Goal: Information Seeking & Learning: Check status

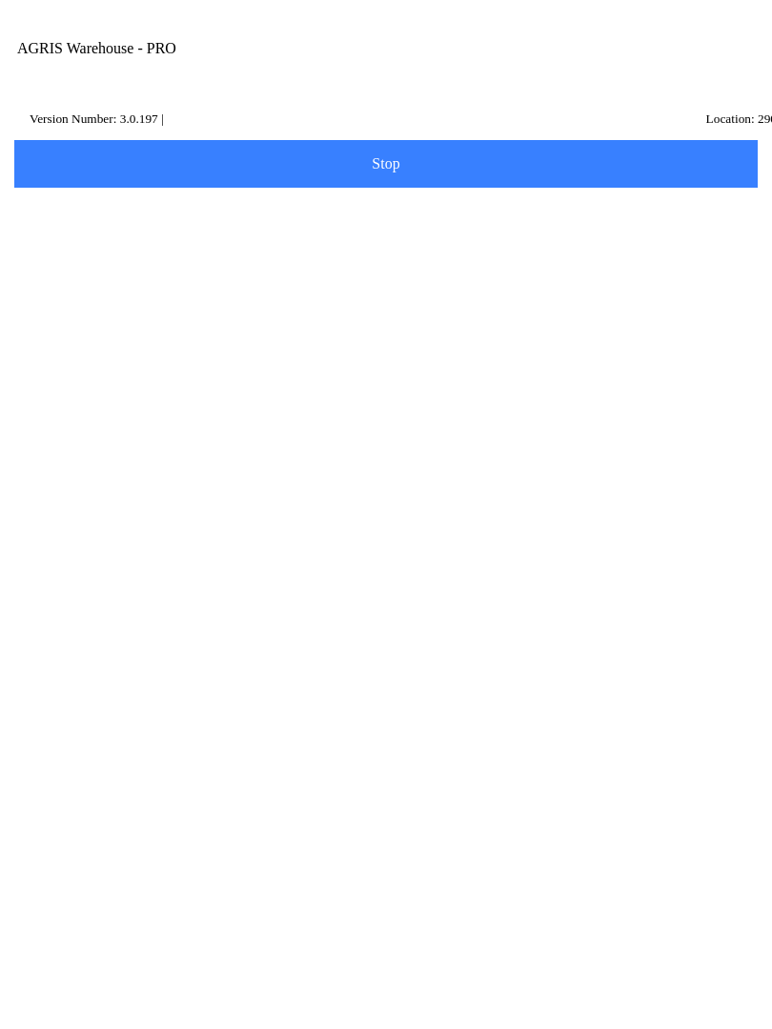
scroll to position [37, 0]
click at [270, 733] on ion-card-content "Pending Transfers" at bounding box center [386, 792] width 722 height 118
click at [668, 293] on button "Details" at bounding box center [625, 305] width 184 height 26
click at [451, 640] on button "Ok" at bounding box center [385, 631] width 257 height 42
click at [27, 136] on icon at bounding box center [26, 143] width 15 height 15
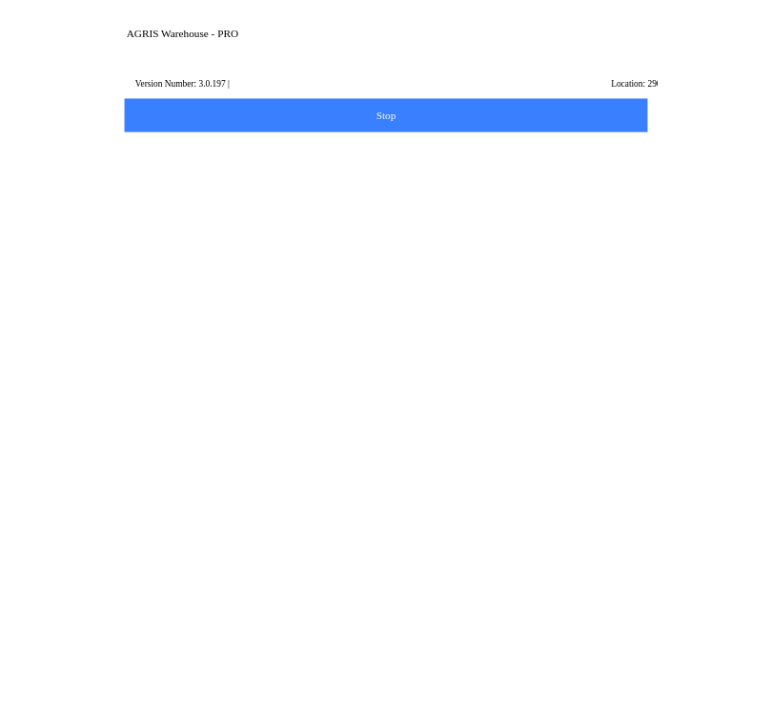
scroll to position [37, 0]
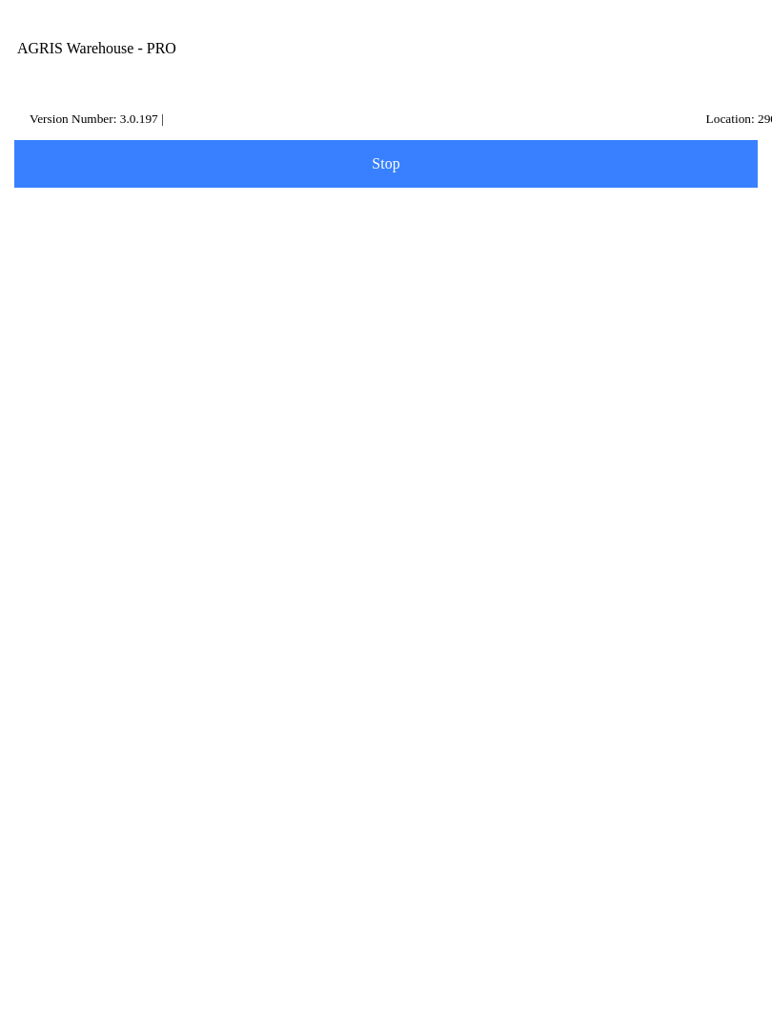
click at [613, 233] on ion-card-content "Quantities" at bounding box center [386, 292] width 722 height 118
click at [112, 305] on input "Item Number" at bounding box center [371, 287] width 693 height 35
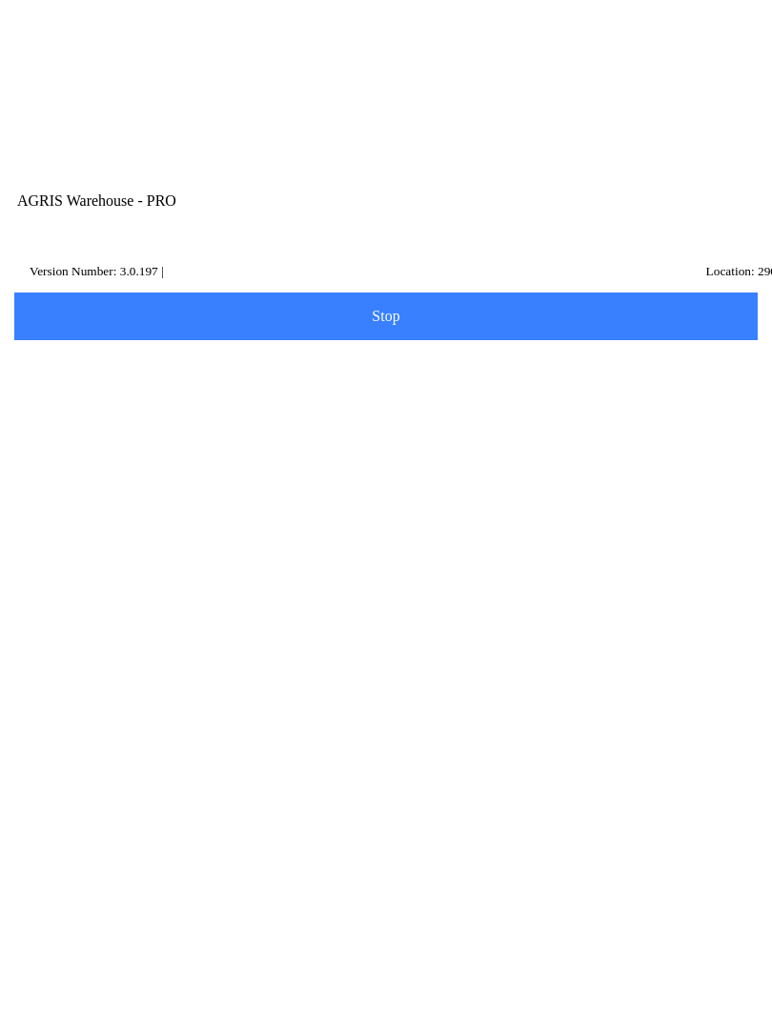
scroll to position [1, 0]
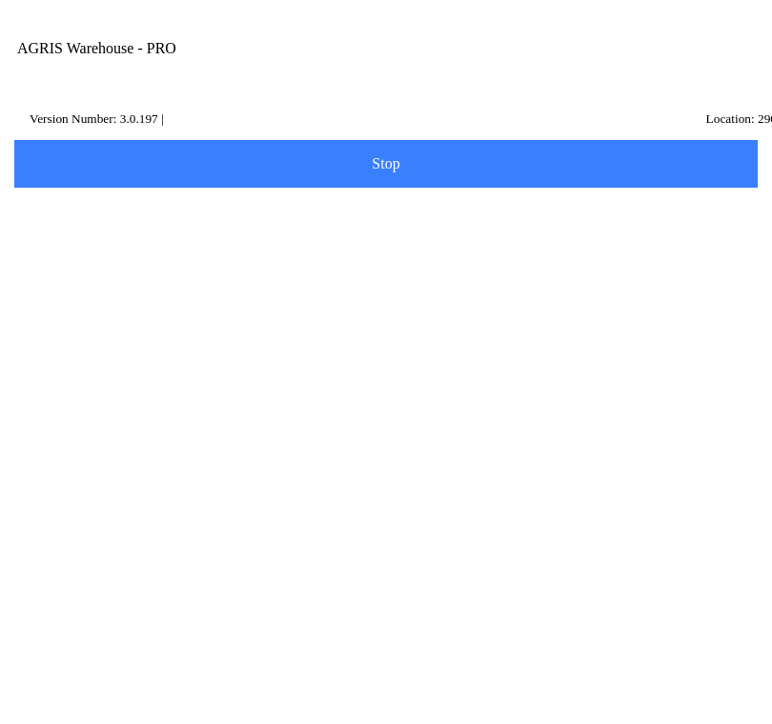
type input "434451"
click at [0, 0] on slot "Search" at bounding box center [0, 0] width 0 height 0
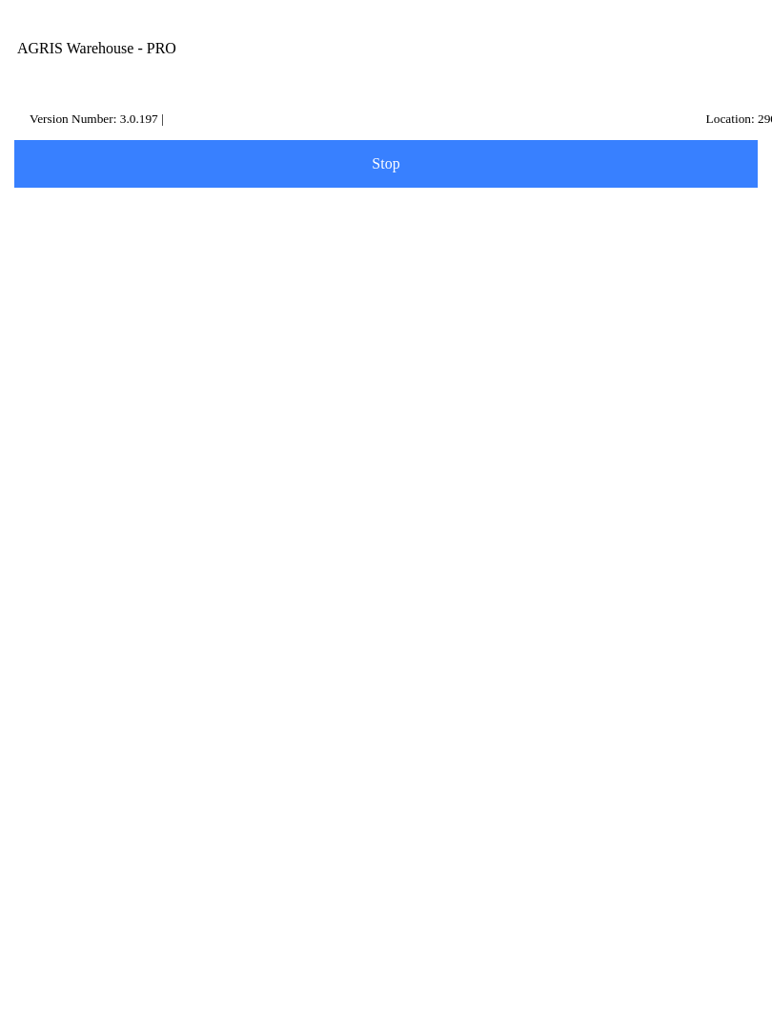
click at [736, 293] on icon "reset" at bounding box center [733, 286] width 14 height 14
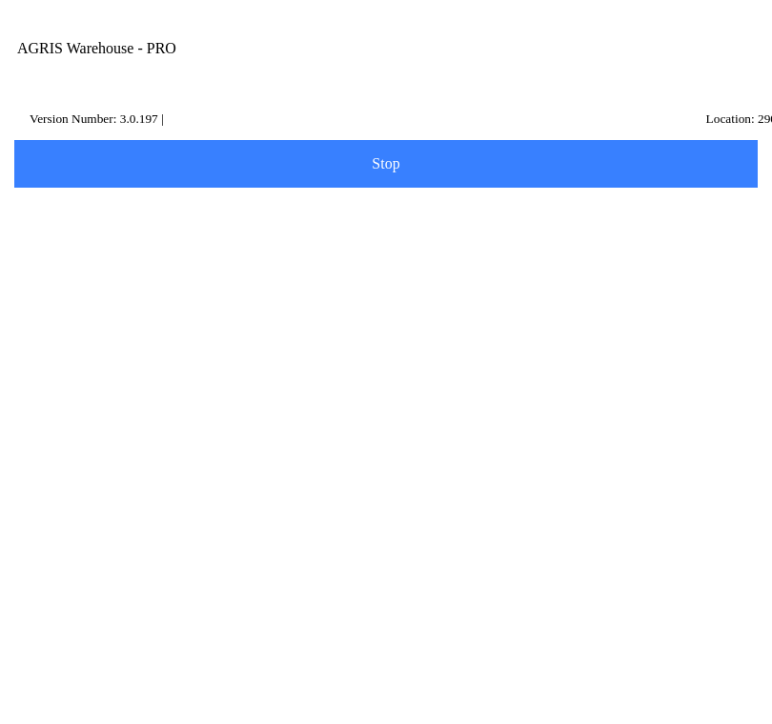
click at [104, 395] on button "Search" at bounding box center [57, 387] width 92 height 48
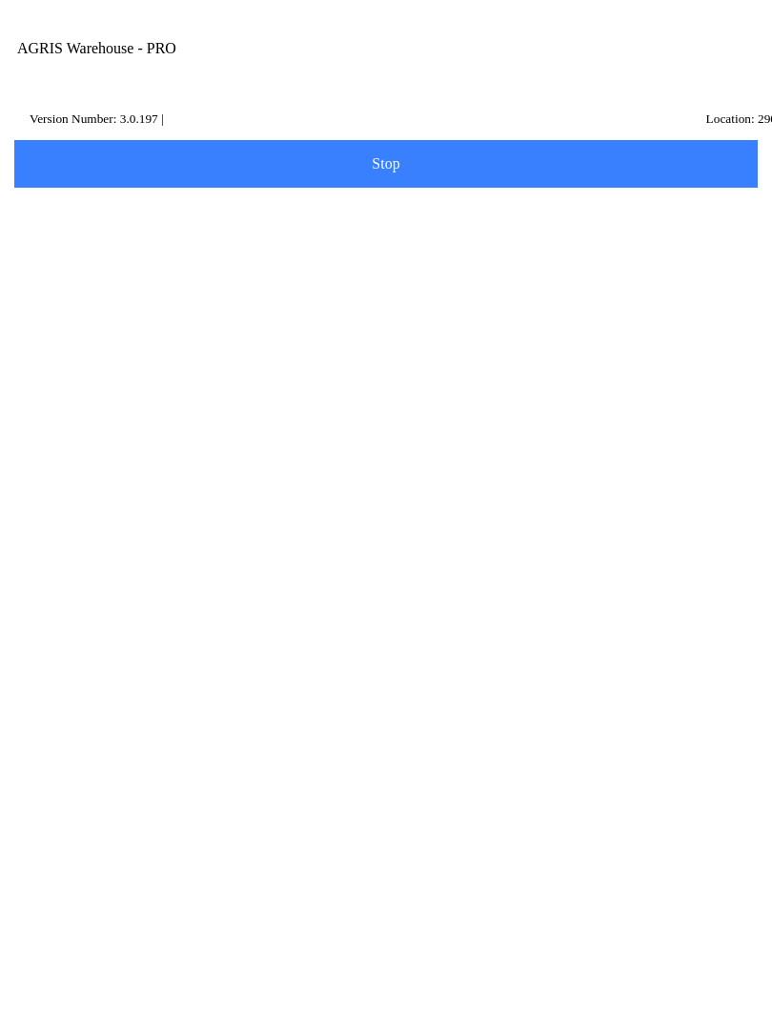
click at [124, 304] on input "301344" at bounding box center [371, 286] width 693 height 35
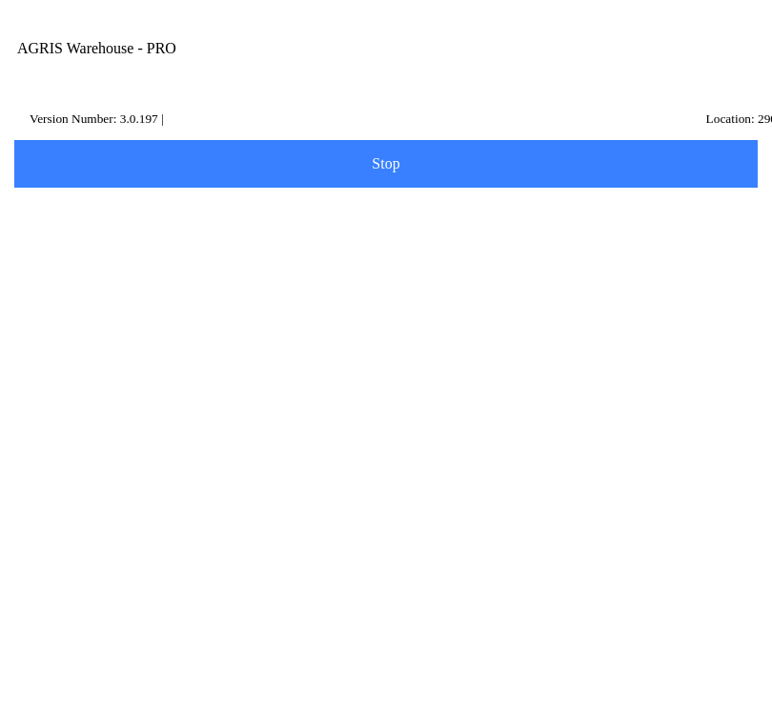
type input "3"
click at [108, 248] on input "Description" at bounding box center [371, 231] width 693 height 35
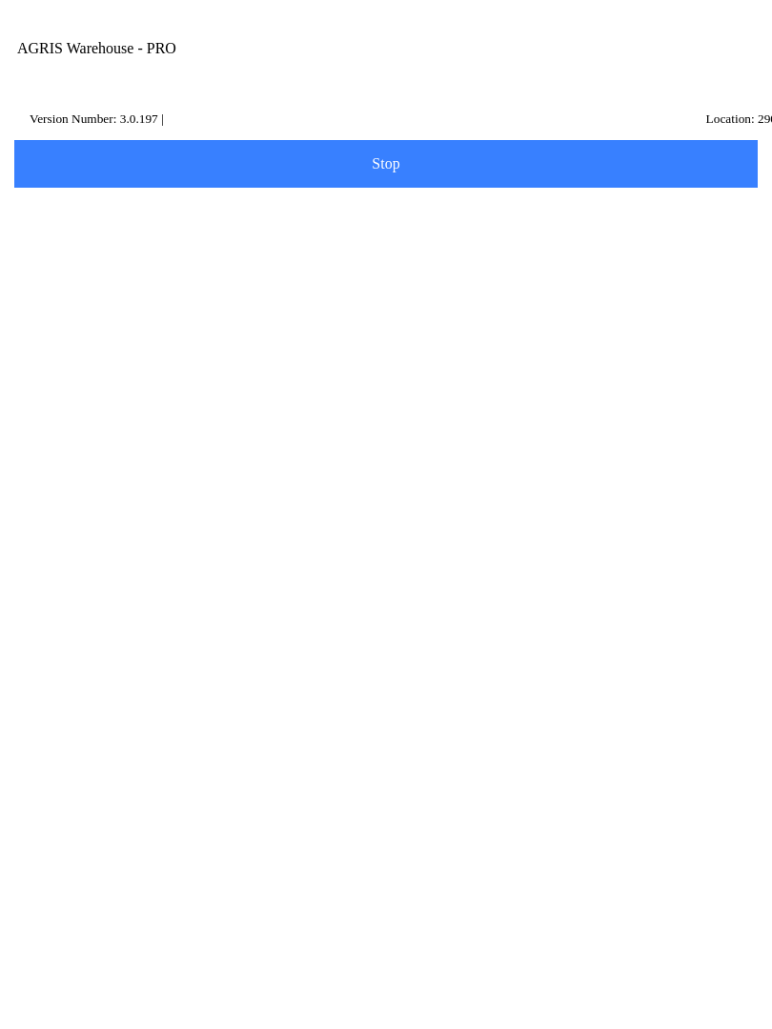
click at [0, 0] on slot "Search" at bounding box center [0, 0] width 0 height 0
click at [276, 241] on input "stress tub 2.0" at bounding box center [371, 231] width 693 height 35
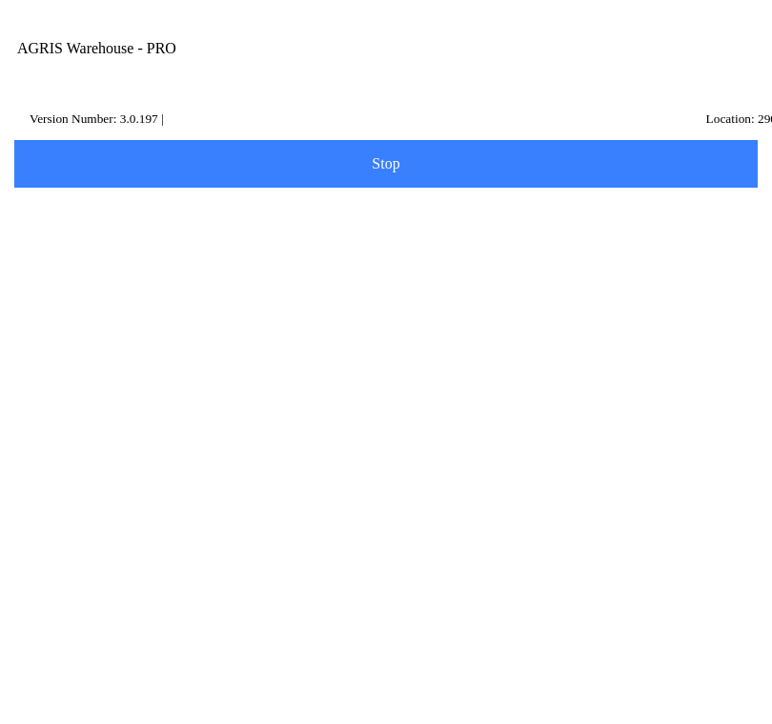
click at [150, 250] on input "stress tub 2.0" at bounding box center [371, 231] width 693 height 35
click at [0, 0] on slot "Search" at bounding box center [0, 0] width 0 height 0
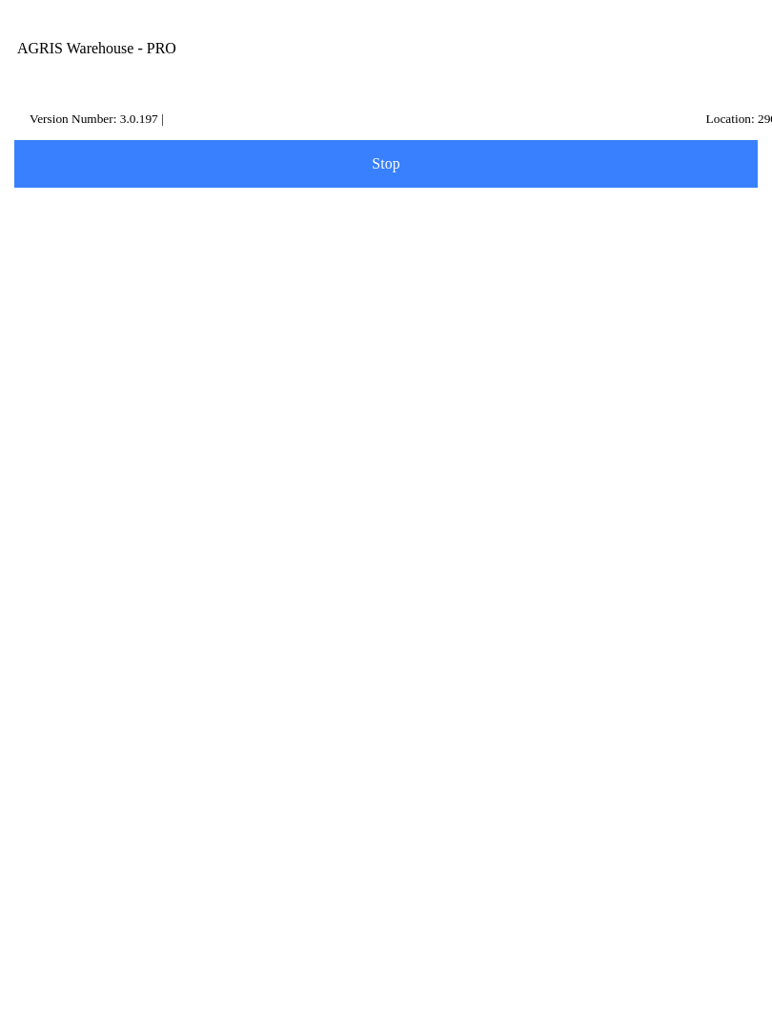
click at [173, 249] on input "stress tub" at bounding box center [371, 231] width 693 height 35
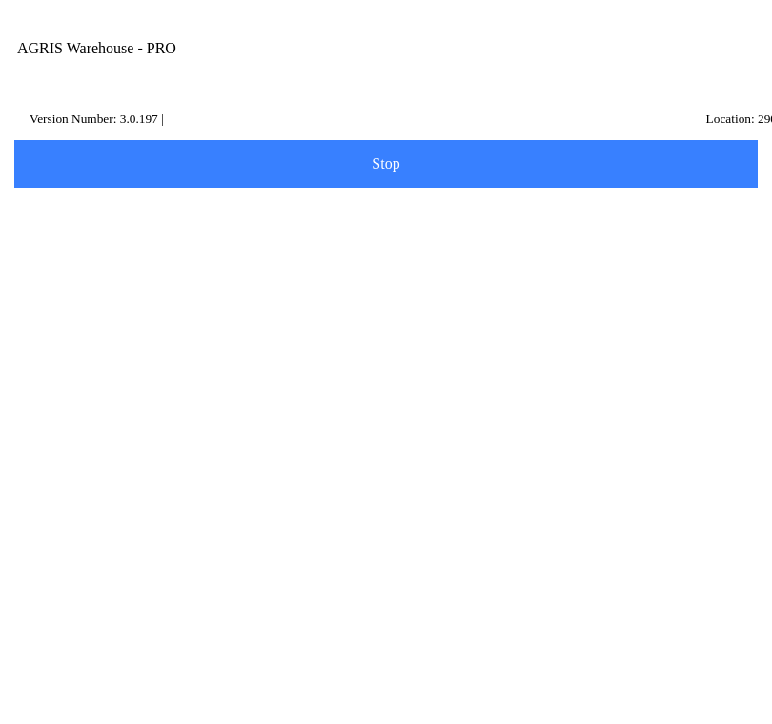
type input "s"
click at [16, 119] on icon at bounding box center [17, 114] width 15 height 15
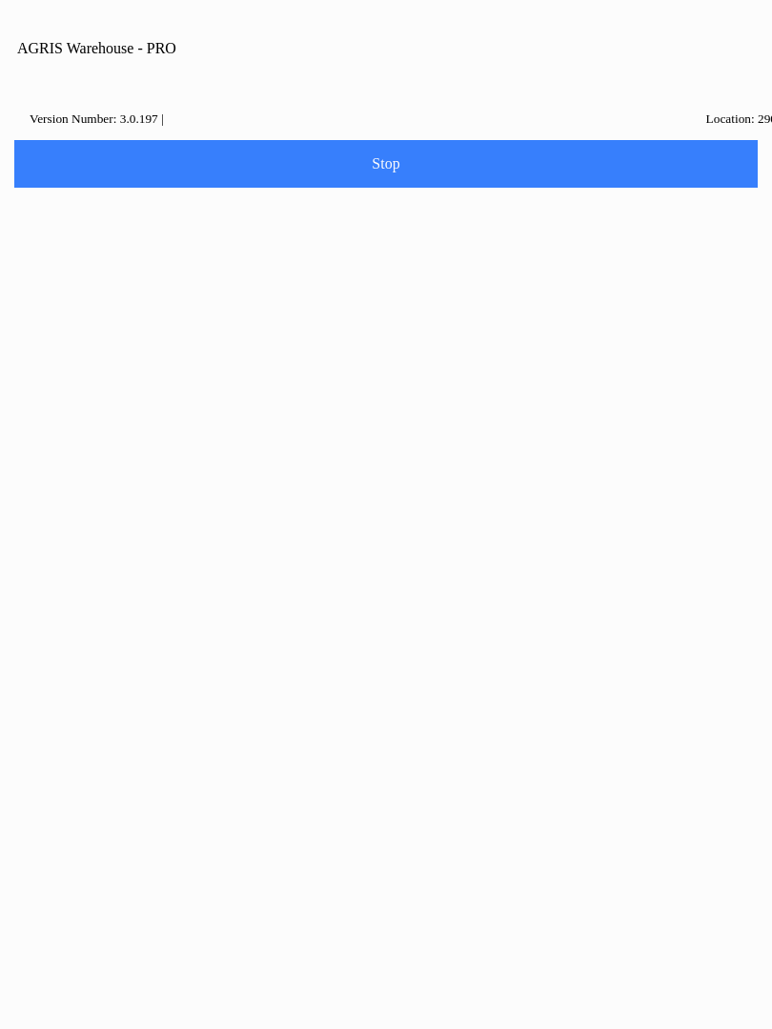
click at [458, 560] on button "Confirm" at bounding box center [450, 562] width 129 height 42
click at [632, 233] on ion-card-content "Quantities" at bounding box center [386, 292] width 722 height 118
click at [572, 181] on span "Scan Item" at bounding box center [386, 170] width 718 height 21
click at [425, 554] on button "Dismiss" at bounding box center [385, 553] width 251 height 42
click at [613, 180] on button "Scan Item" at bounding box center [385, 171] width 749 height 48
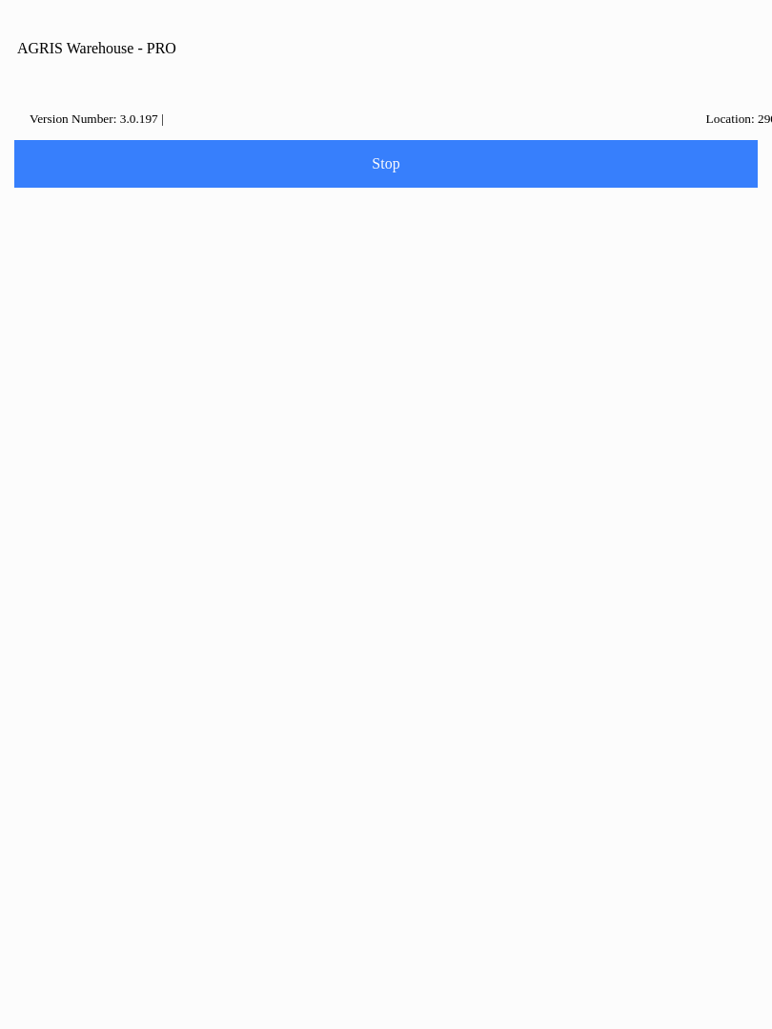
click at [441, 565] on button "Dismiss" at bounding box center [385, 553] width 251 height 42
click at [116, 305] on input "Item Number" at bounding box center [371, 287] width 693 height 35
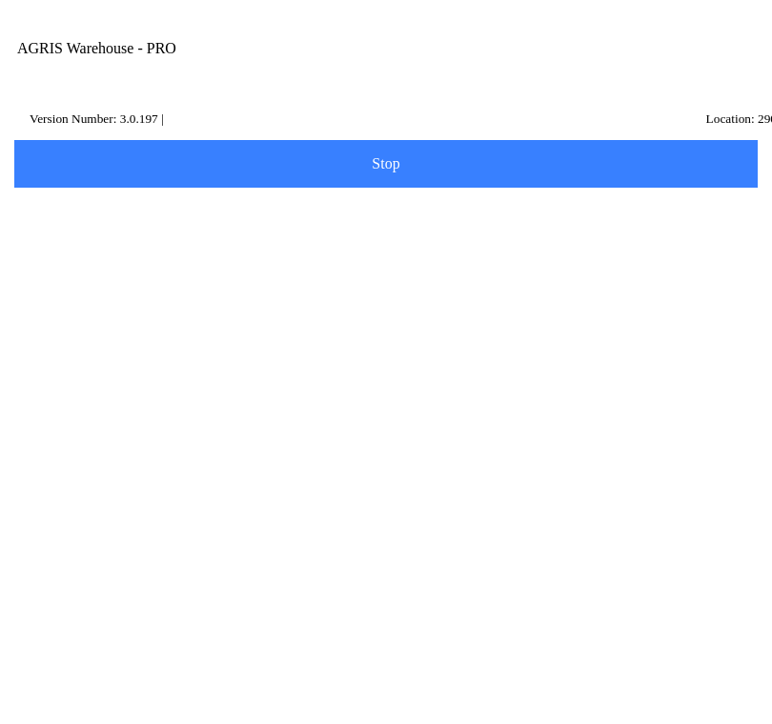
click at [0, 0] on slot "Search" at bounding box center [0, 0] width 0 height 0
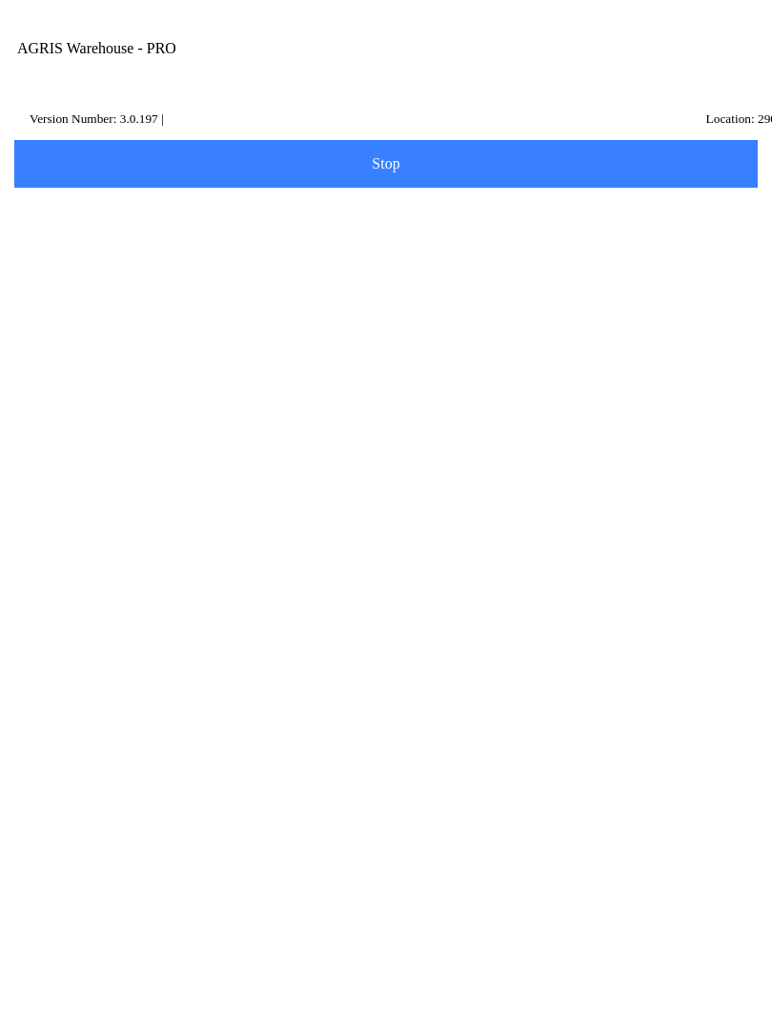
click at [80, 295] on input "420024" at bounding box center [371, 287] width 693 height 35
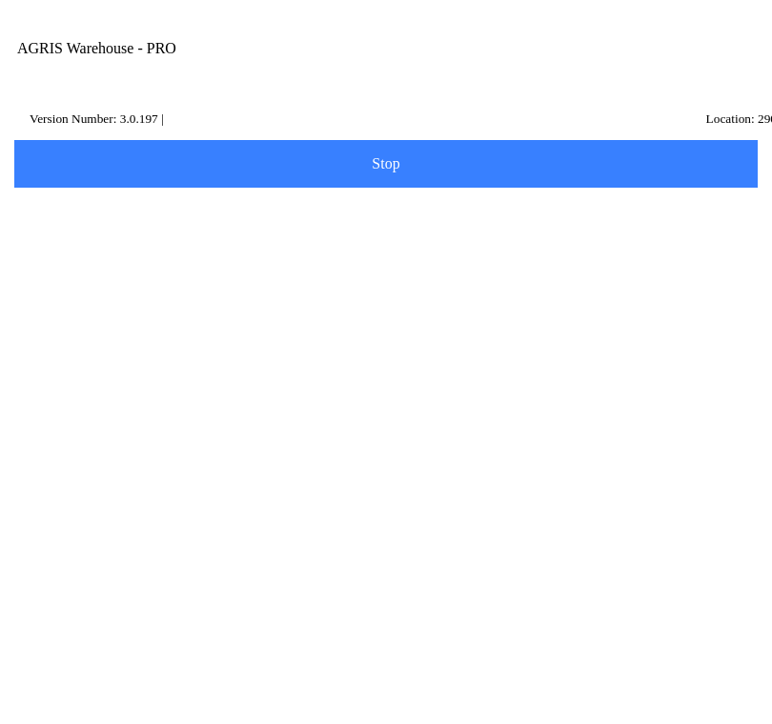
click at [185, 297] on input "420024" at bounding box center [371, 287] width 693 height 35
click at [313, 298] on input "420024" at bounding box center [371, 287] width 693 height 35
click at [245, 305] on input "420024" at bounding box center [371, 287] width 693 height 35
type input "4"
click at [104, 396] on button "Search" at bounding box center [57, 388] width 92 height 48
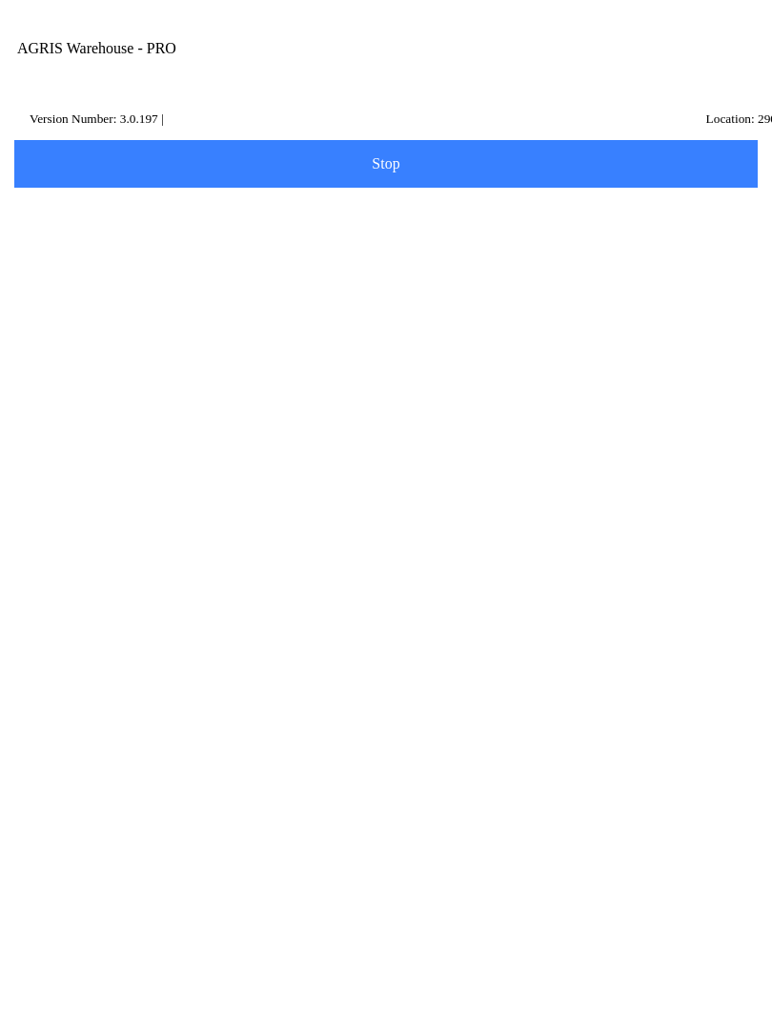
click at [296, 524] on ion-row "On Hand: 250" at bounding box center [386, 513] width 674 height 21
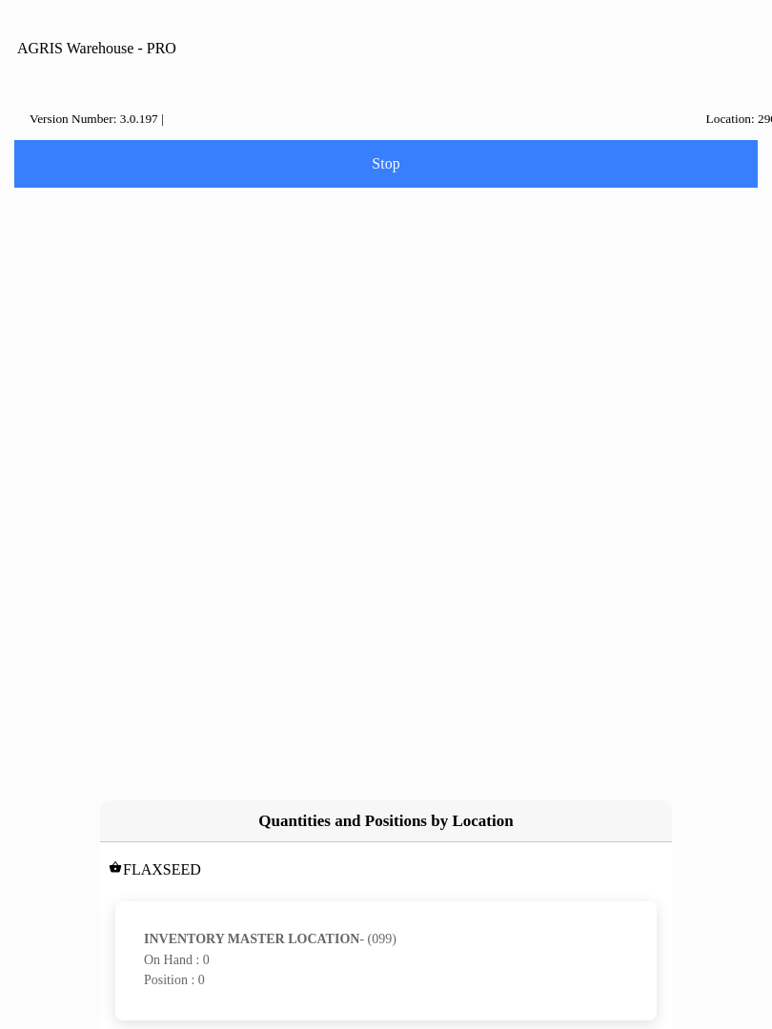
click at [575, 881] on ion-backdrop at bounding box center [386, 514] width 772 height 1029
click at [0, 0] on slot "cancel" at bounding box center [0, 0] width 0 height 0
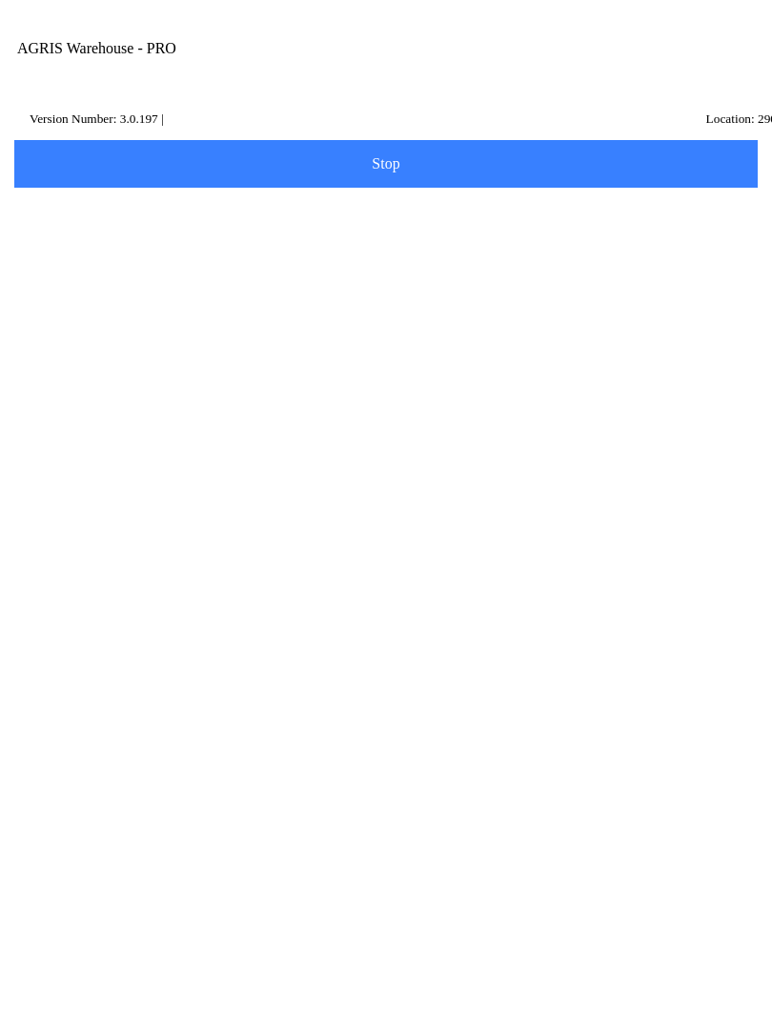
click at [112, 303] on input "434551" at bounding box center [371, 287] width 693 height 35
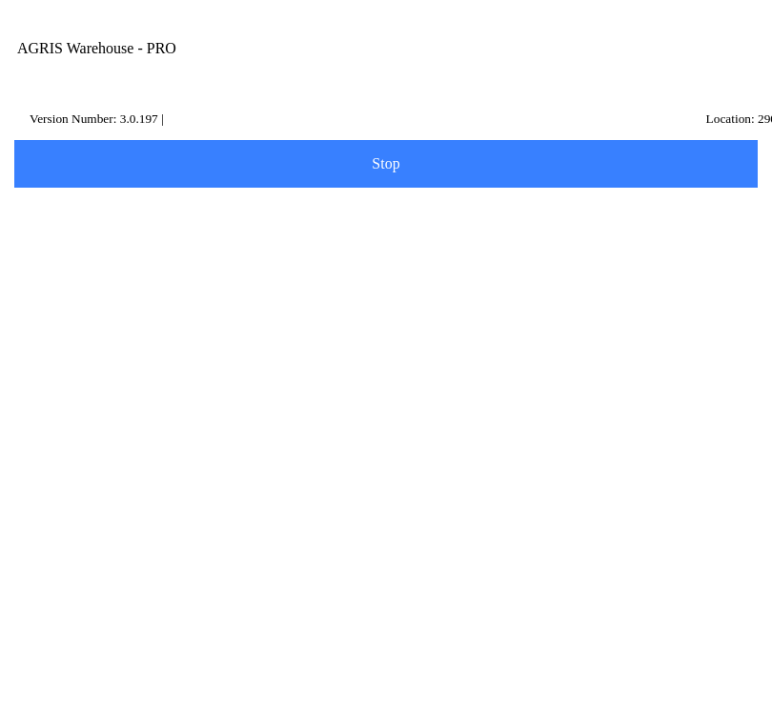
click at [169, 305] on input "434551" at bounding box center [371, 287] width 693 height 35
type input "434451"
click at [0, 0] on slot "Search" at bounding box center [0, 0] width 0 height 0
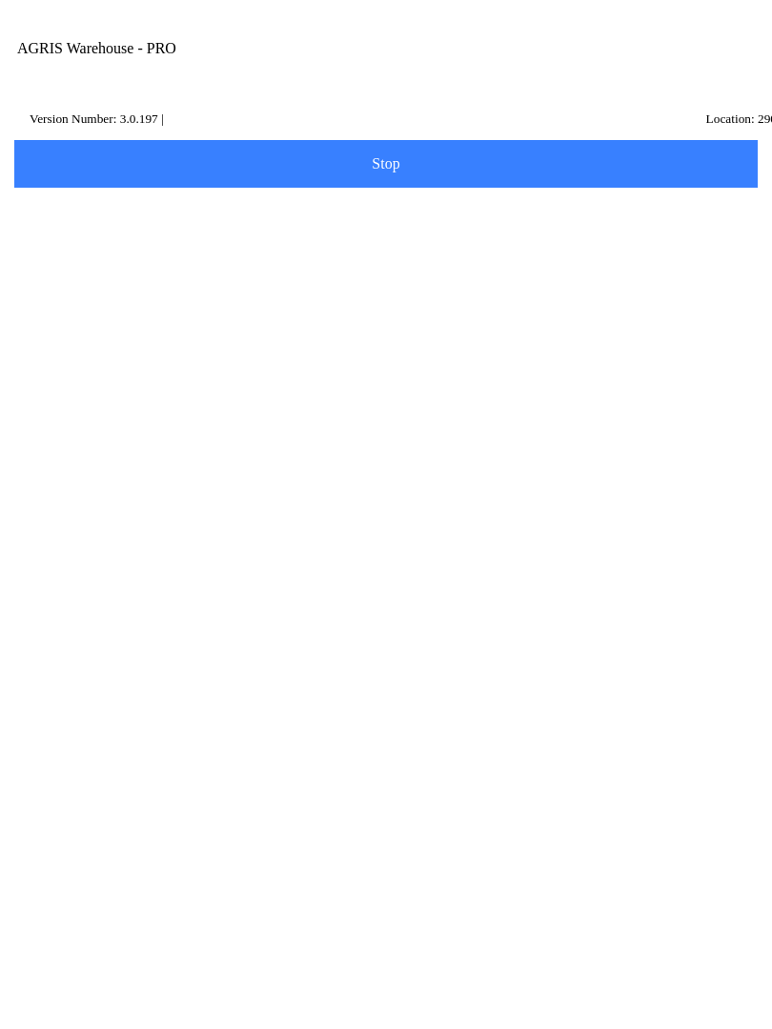
click at [379, 483] on ion-row "PURINA STRESS 225# - (434451)" at bounding box center [386, 472] width 674 height 21
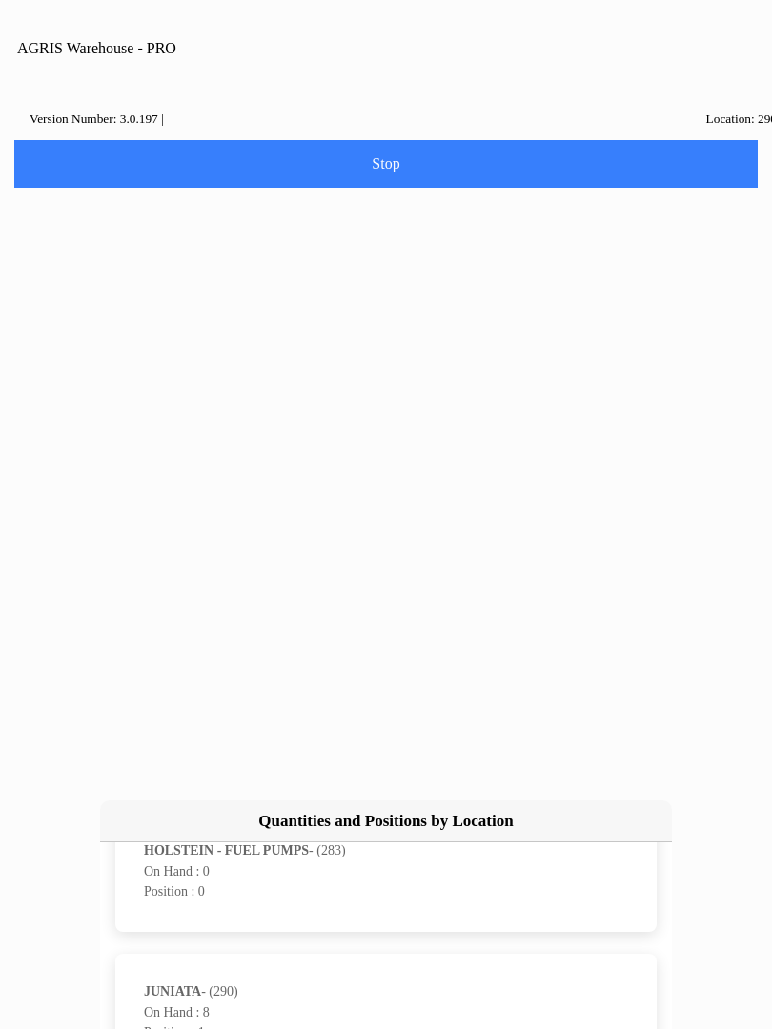
scroll to position [8732, 0]
click at [326, 1005] on p "On Hand : 8" at bounding box center [386, 1014] width 484 height 19
click at [0, 0] on slot "cancel" at bounding box center [0, 0] width 0 height 0
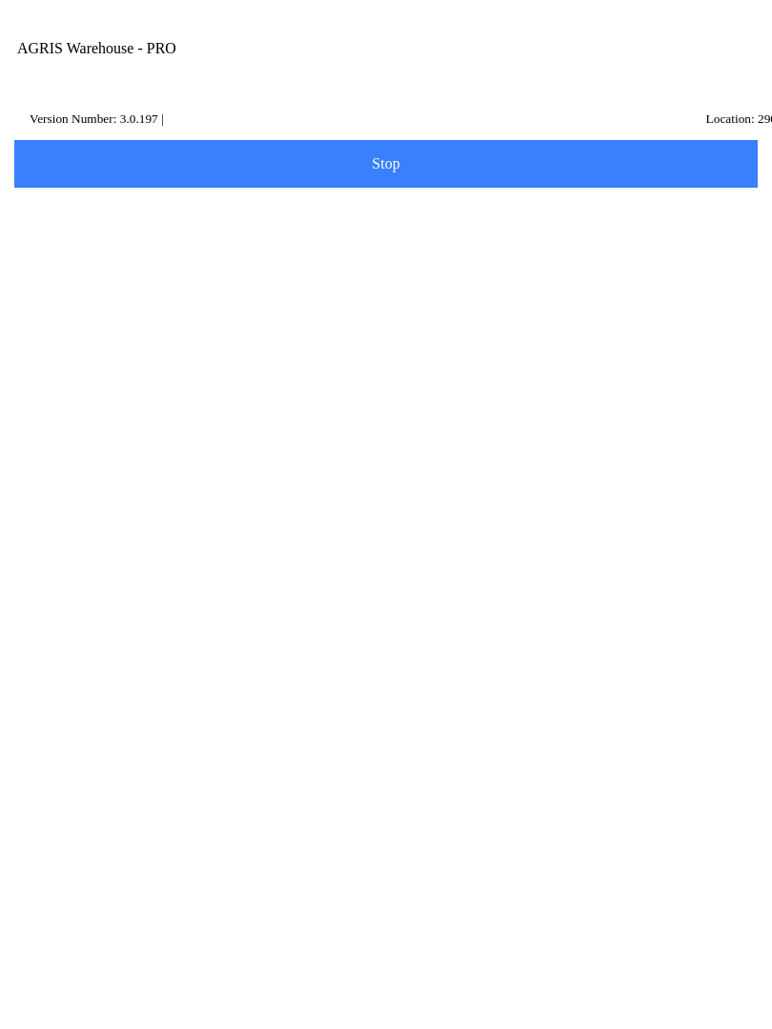
click at [25, 117] on icon at bounding box center [17, 114] width 15 height 15
click at [474, 560] on button "Confirm" at bounding box center [450, 562] width 129 height 42
